Goal: Find specific page/section: Find specific page/section

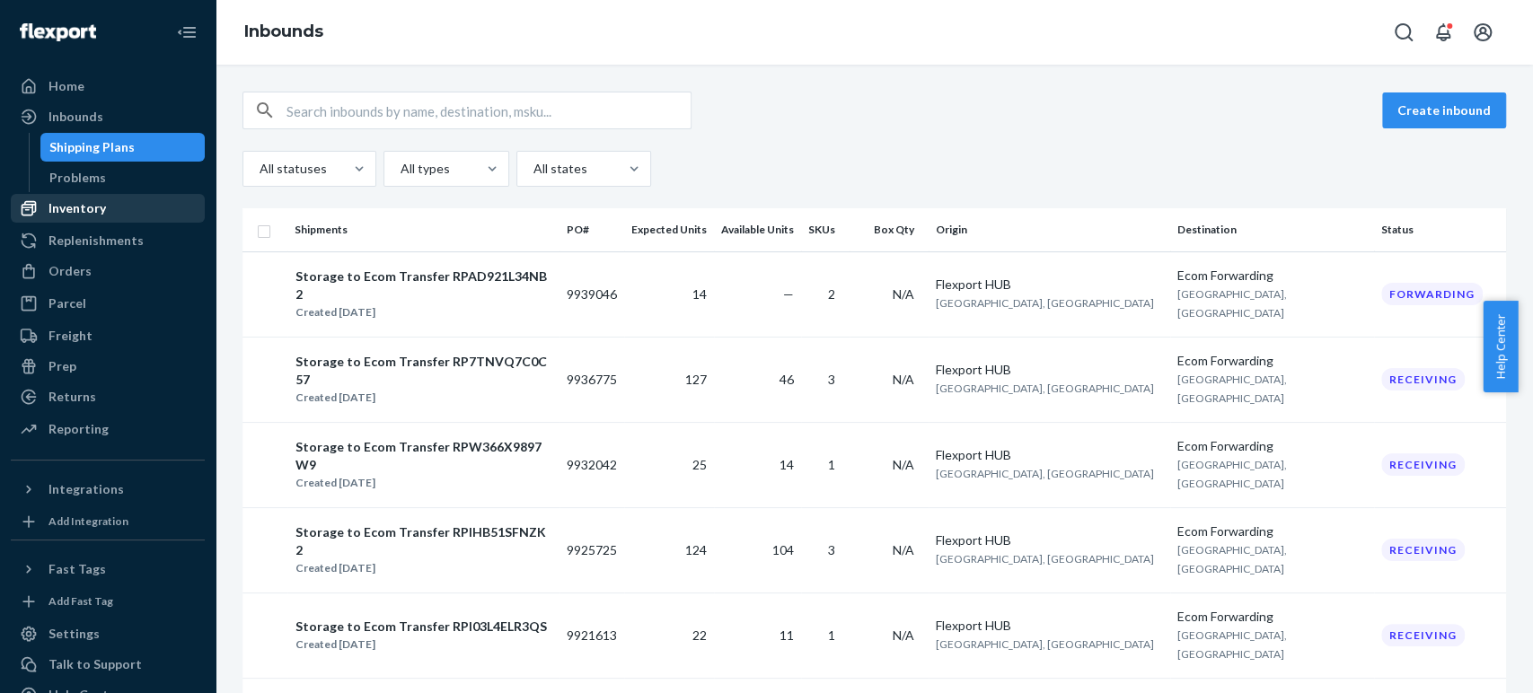
click at [90, 219] on div "Inventory" at bounding box center [108, 208] width 190 height 25
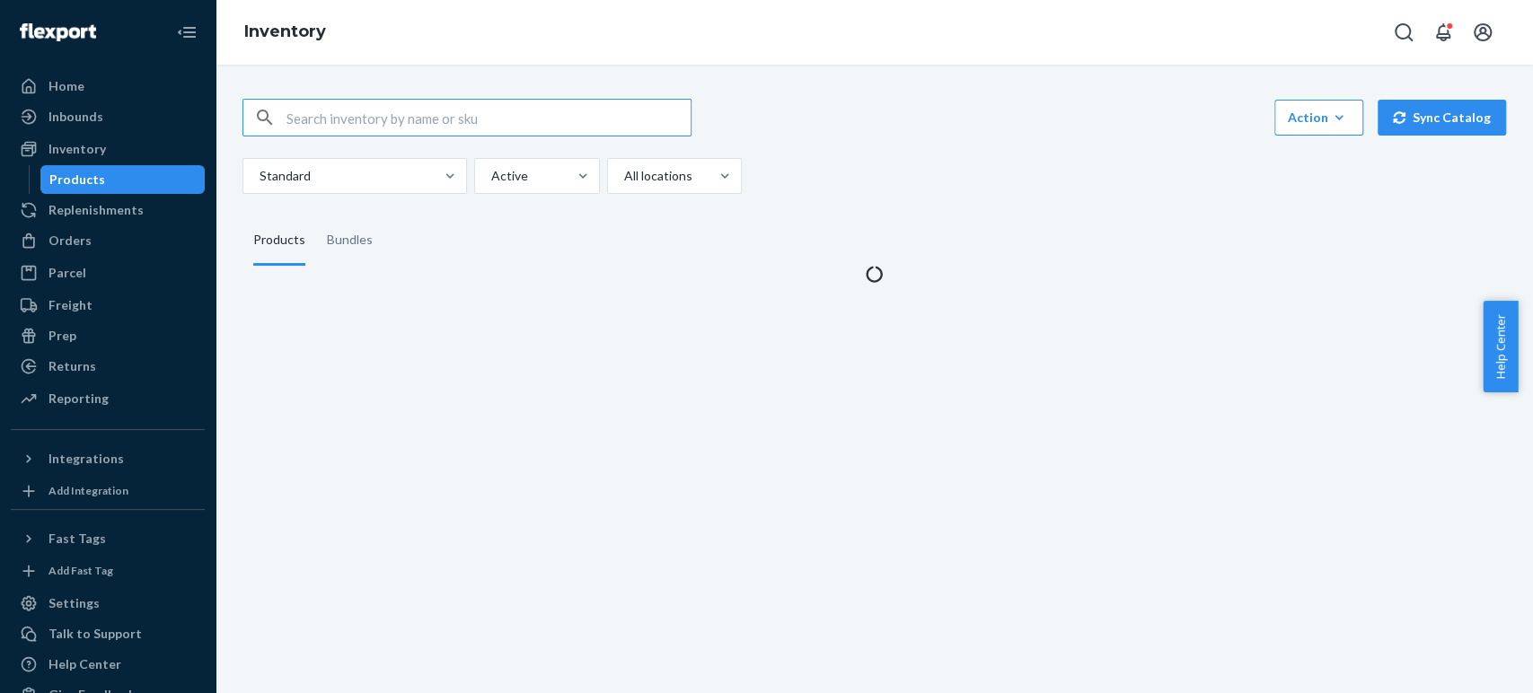
click at [288, 120] on input "text" at bounding box center [488, 118] width 404 height 36
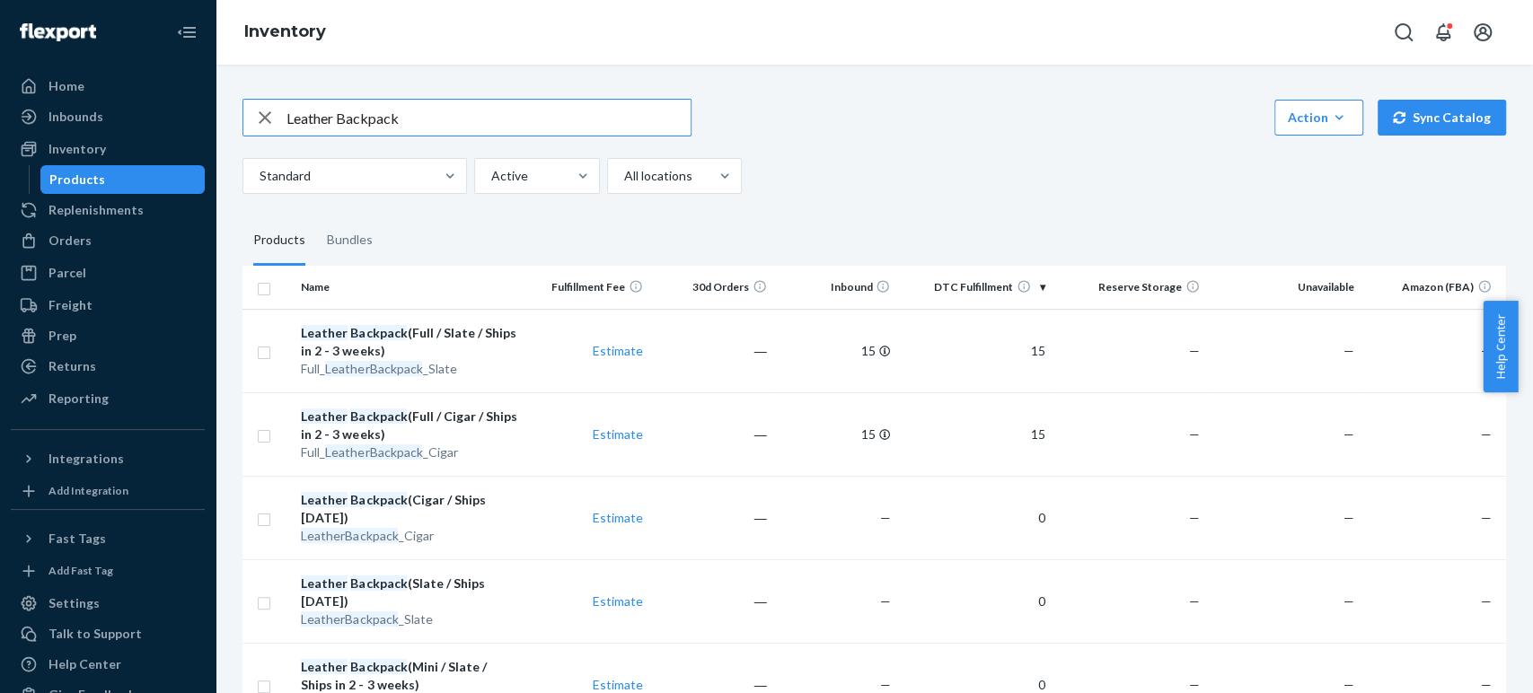
click at [449, 119] on input "Leather Backpack" at bounding box center [488, 118] width 404 height 36
click at [449, 118] on input "Leather Backpack" at bounding box center [488, 118] width 404 height 36
click at [496, 118] on input "Leather Backpack" at bounding box center [488, 118] width 404 height 36
drag, startPoint x: 496, startPoint y: 118, endPoint x: 333, endPoint y: 135, distance: 163.4
click at [333, 135] on input "Leather Backpack" at bounding box center [488, 118] width 404 height 36
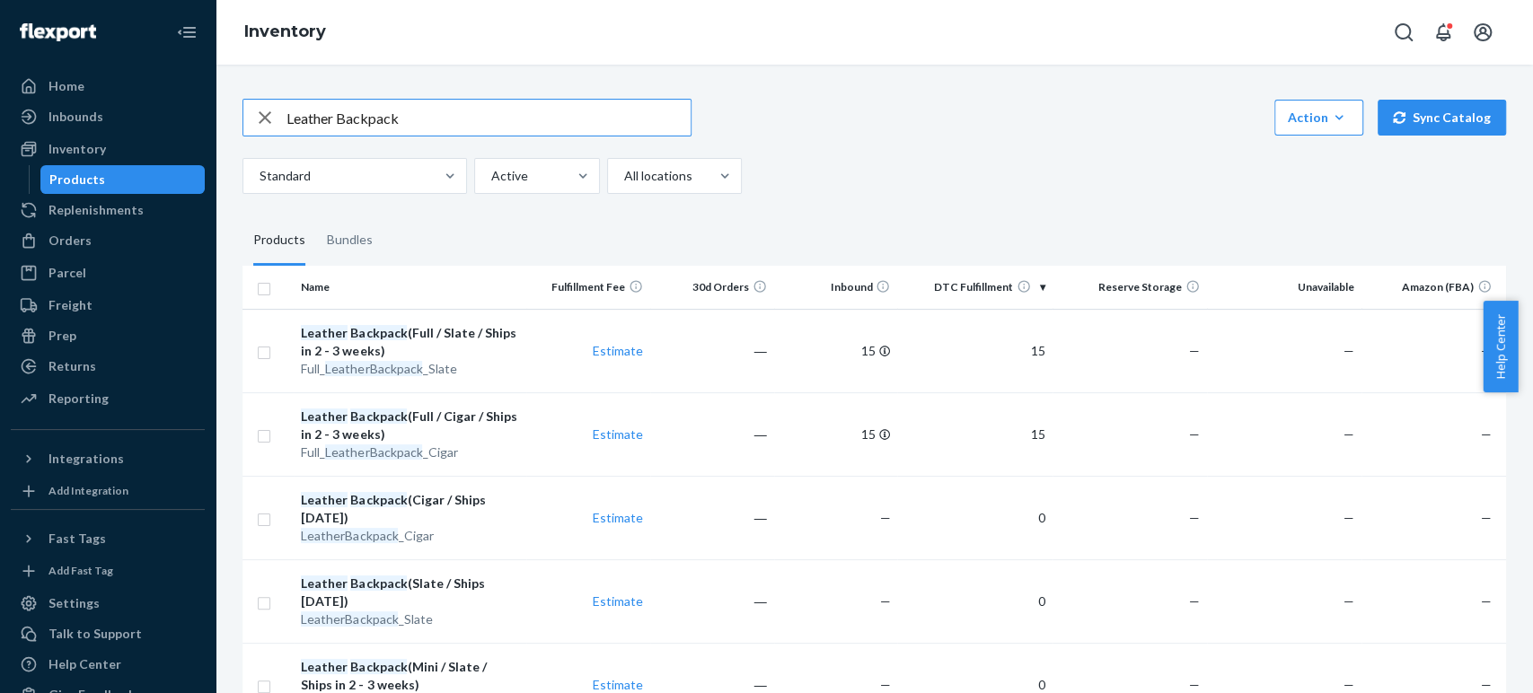
paste input "Silk Pillowcase"
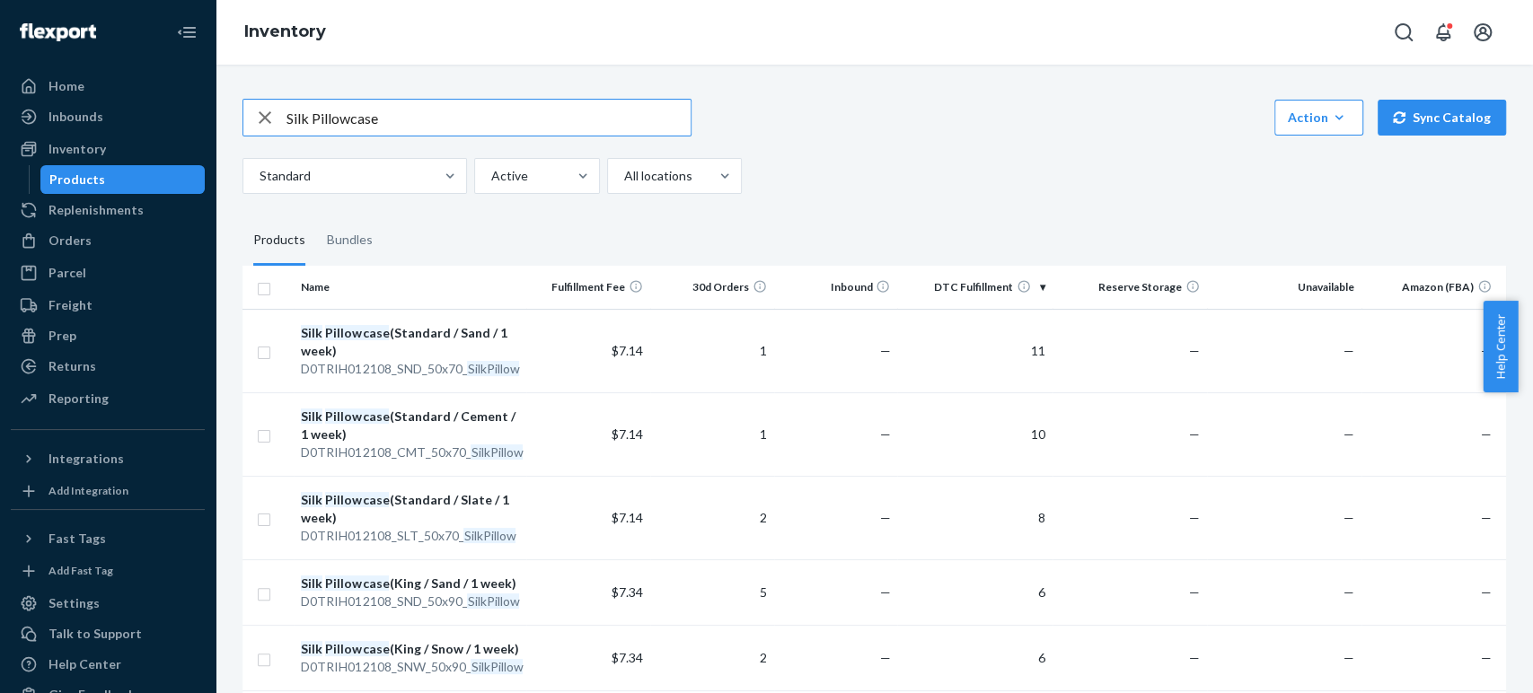
click at [374, 110] on input "Silk Pillowcase" at bounding box center [488, 118] width 404 height 36
drag, startPoint x: 407, startPoint y: 113, endPoint x: 259, endPoint y: 128, distance: 149.0
click at [259, 128] on div "Silk Pillowcase" at bounding box center [466, 118] width 447 height 36
paste input "7351000"
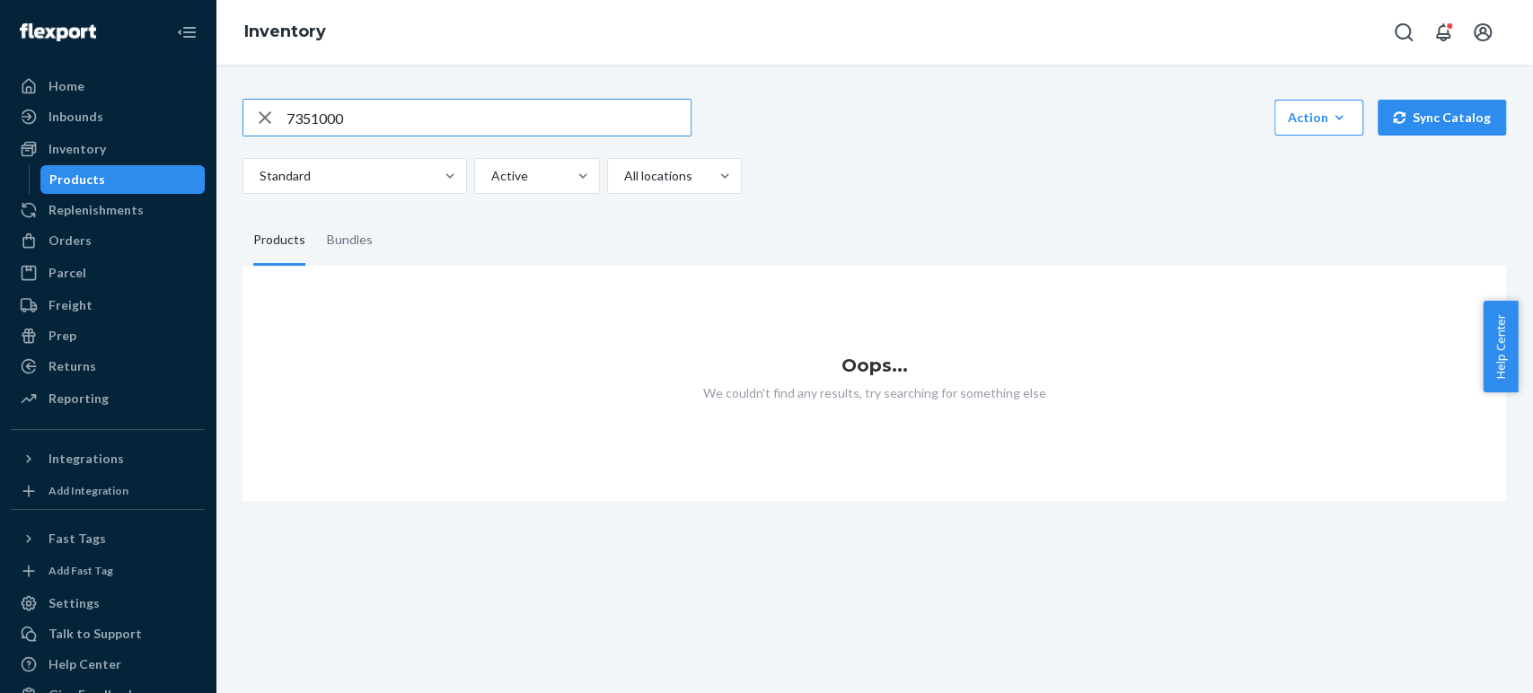
drag, startPoint x: 356, startPoint y: 114, endPoint x: 276, endPoint y: 119, distance: 80.1
click at [276, 119] on div "7351000" at bounding box center [466, 118] width 447 height 36
paste input "Leather Air Tag Holder"
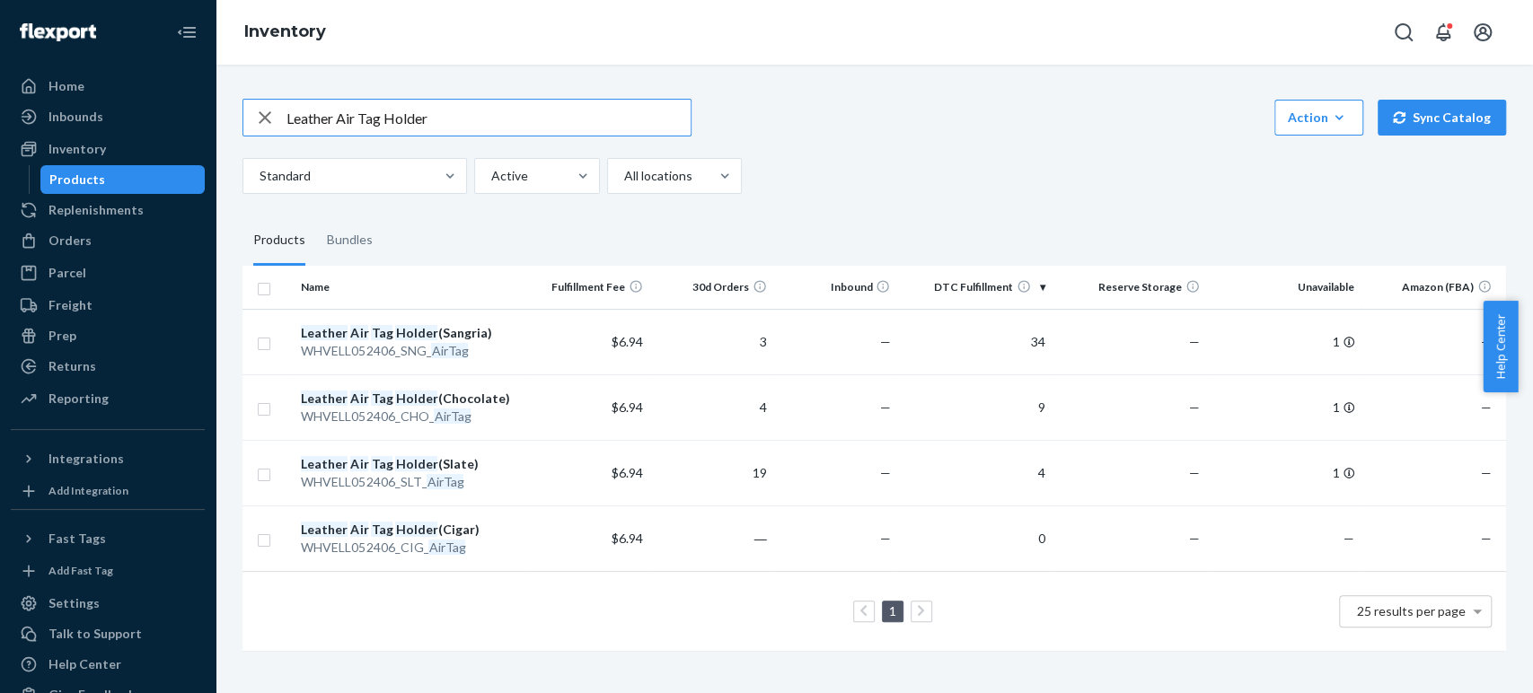
drag, startPoint x: 515, startPoint y: 122, endPoint x: 275, endPoint y: 116, distance: 239.9
click at [275, 116] on div "Leather Air Tag Holder" at bounding box center [466, 118] width 447 height 36
paste input "Crewneck Sweatshirt"
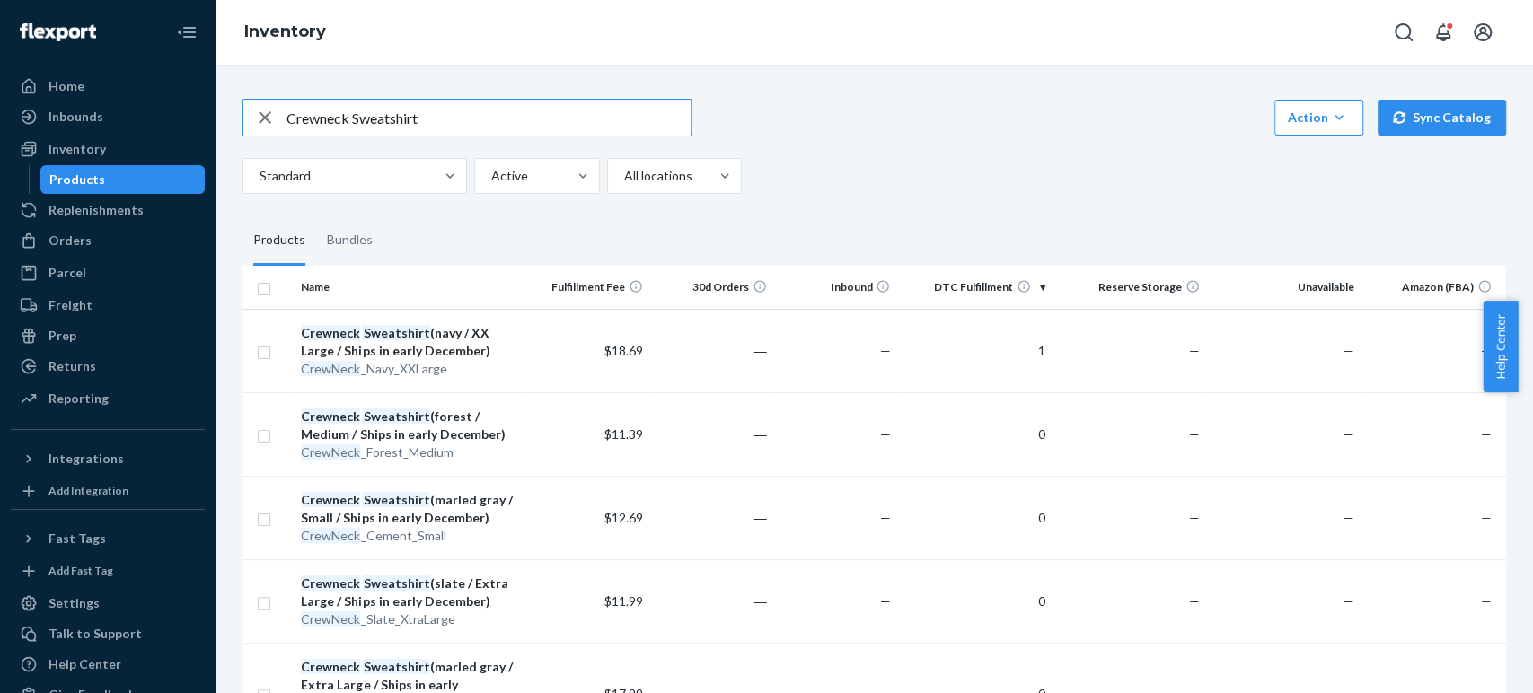
drag, startPoint x: 489, startPoint y: 128, endPoint x: 269, endPoint y: 118, distance: 219.4
click at [269, 118] on div "Crewneck Sweatshirt" at bounding box center [466, 118] width 447 height 36
paste input "Meditation Cushion Se"
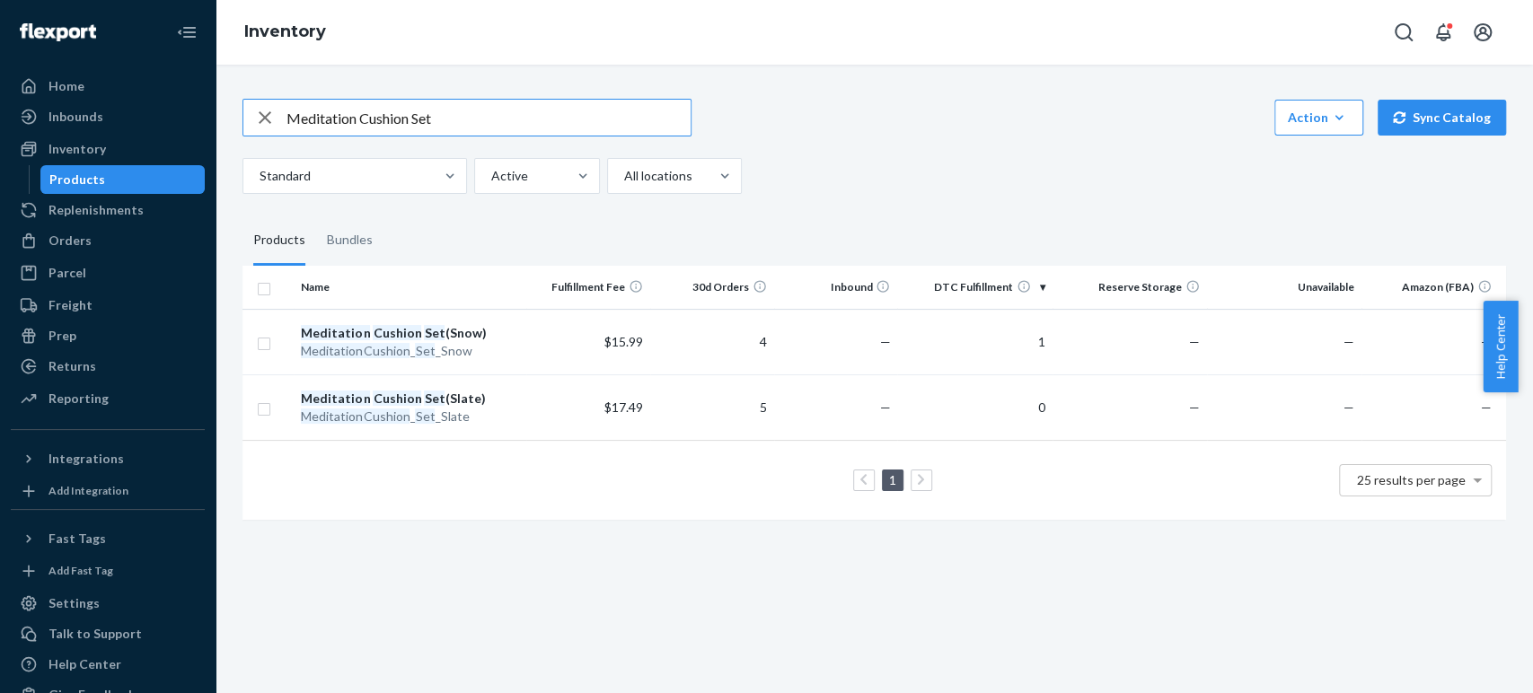
drag, startPoint x: 523, startPoint y: 120, endPoint x: 274, endPoint y: 108, distance: 249.1
click at [274, 108] on div "Meditation Cushion Set" at bounding box center [466, 118] width 447 height 36
paste input "n's Training Joggers"
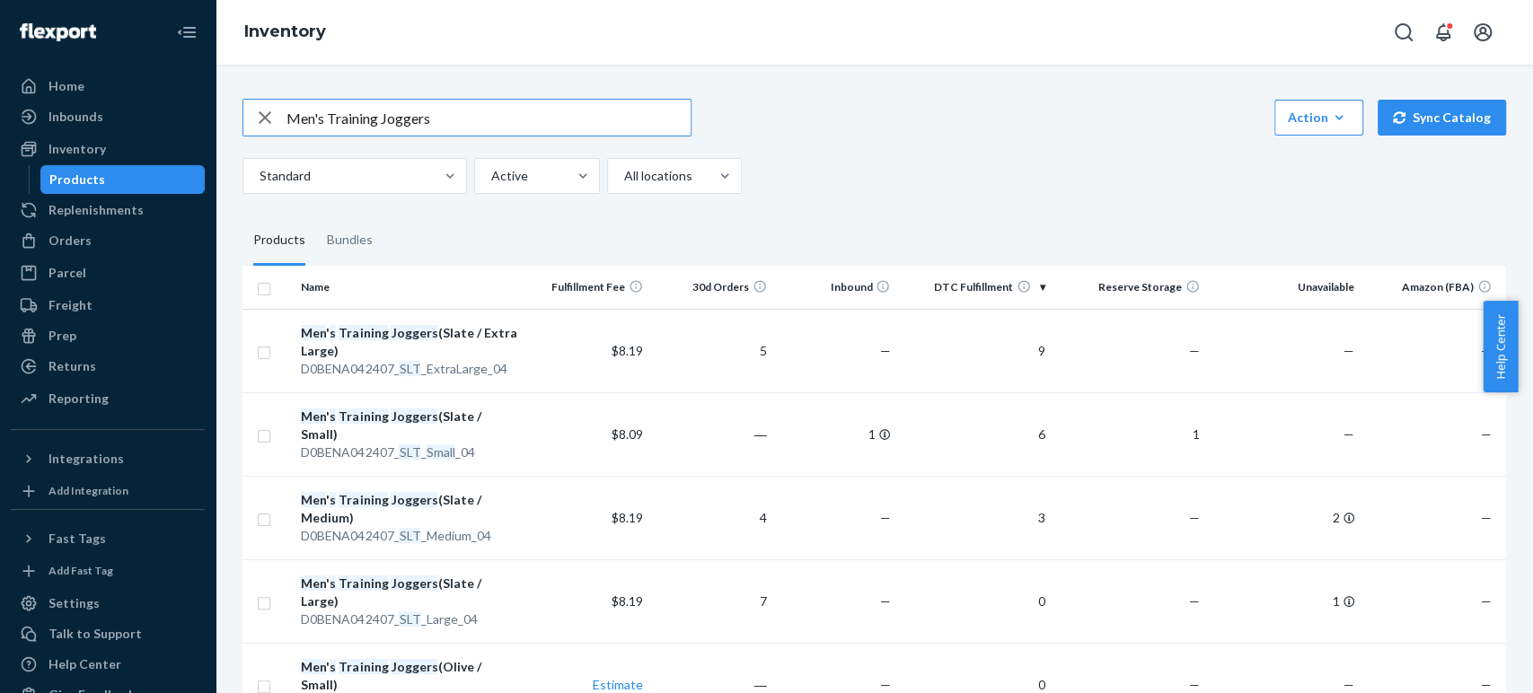
drag, startPoint x: 475, startPoint y: 116, endPoint x: 259, endPoint y: 120, distance: 216.5
click at [259, 120] on div "Men's Training Joggers" at bounding box center [466, 118] width 447 height 36
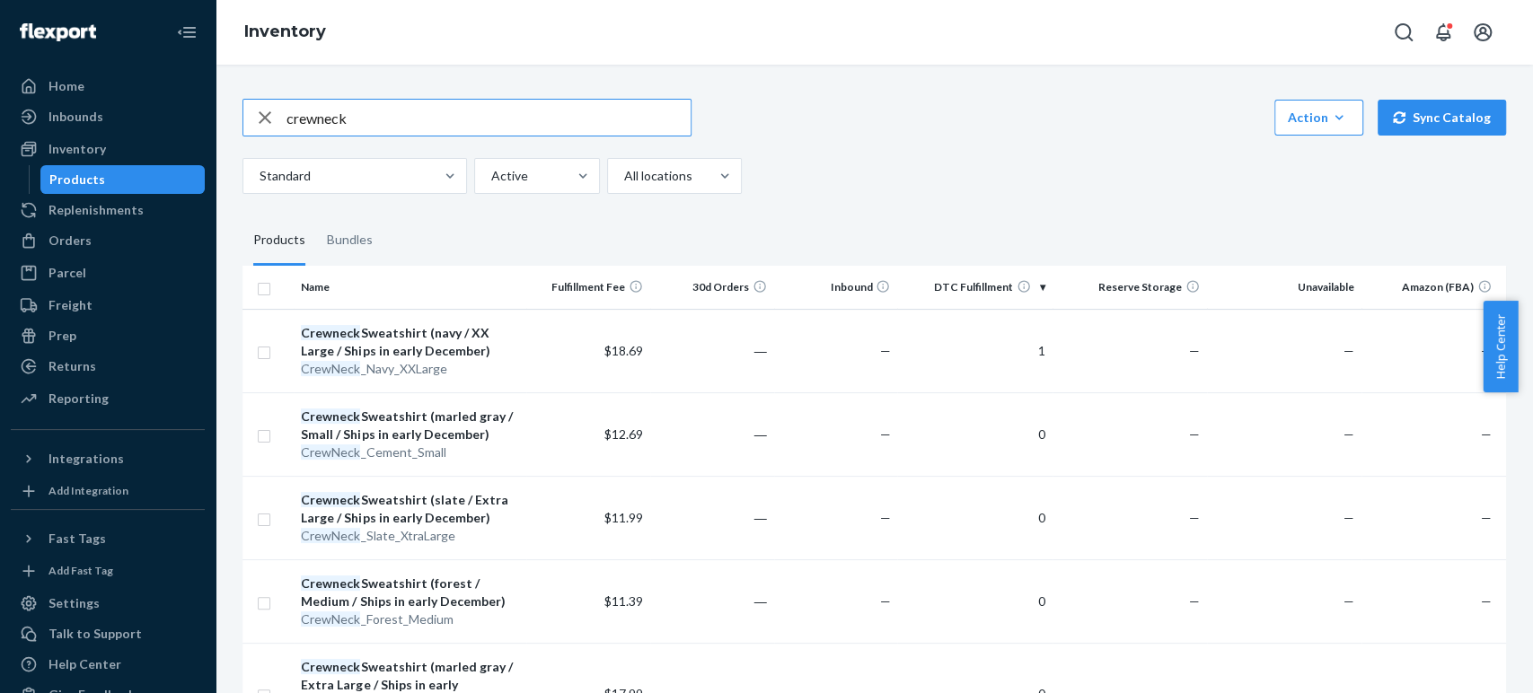
drag, startPoint x: 454, startPoint y: 119, endPoint x: 273, endPoint y: 115, distance: 181.5
click at [273, 115] on div "crewneck" at bounding box center [466, 118] width 447 height 36
paste input "Magnetic Power Ban"
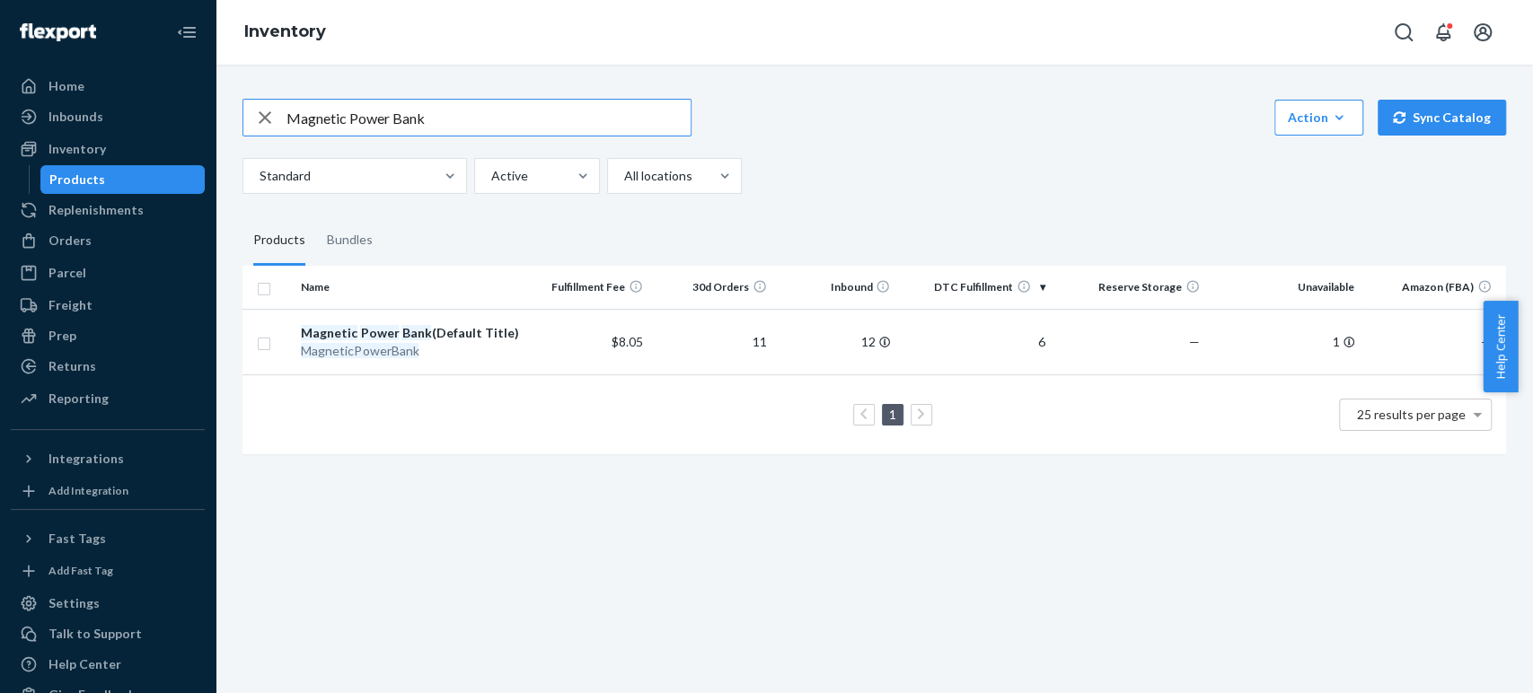
drag, startPoint x: 463, startPoint y: 123, endPoint x: 237, endPoint y: 134, distance: 226.6
click at [237, 134] on div "Magnetic Power Bank Action Create product Create bundle Bulk create products Bu…" at bounding box center [874, 274] width 1291 height 395
paste input "LeatherBackpack_Cigar"
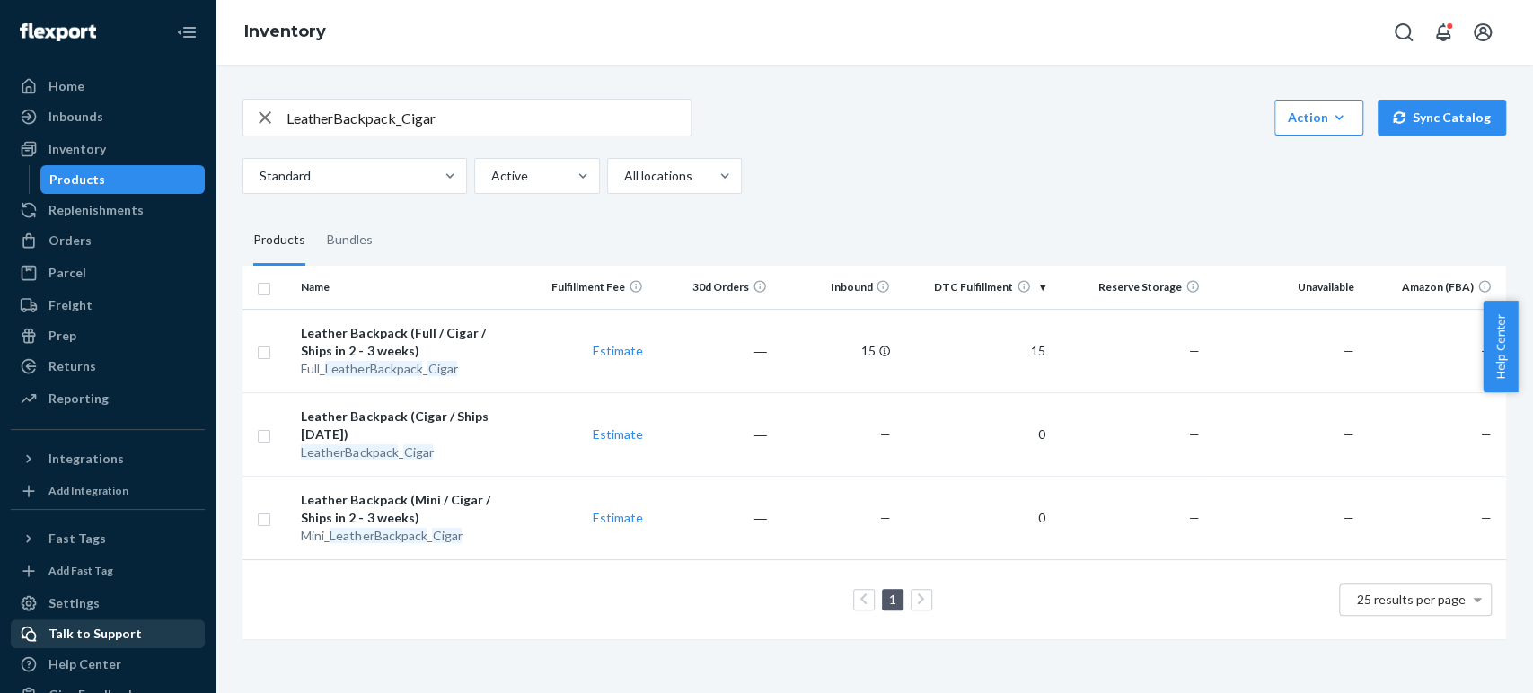
click at [74, 630] on div "Talk to Support" at bounding box center [94, 634] width 93 height 18
drag, startPoint x: 489, startPoint y: 129, endPoint x: 278, endPoint y: 136, distance: 211.1
click at [278, 136] on div "LeatherBackpack_Cigar Action Create product Create bundle Bulk create products …" at bounding box center [874, 146] width 1264 height 95
paste input "Whiskey Glass Set"
type input "Whiskey Glass Set"
